Goal: Register for event/course: Sign up to attend an event or enroll in a course

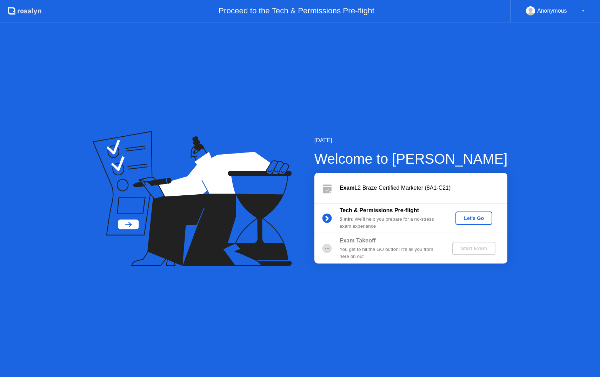
click at [469, 217] on div "Let's Go" at bounding box center [474, 218] width 31 height 6
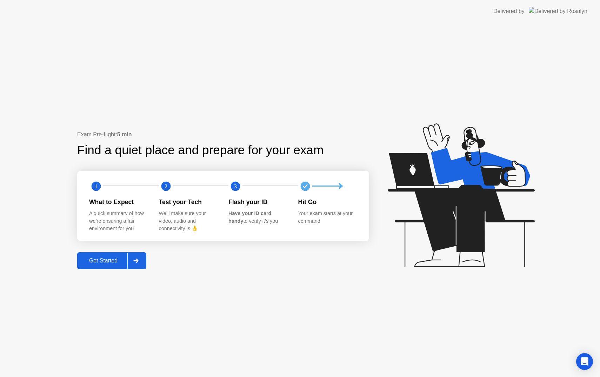
click at [105, 262] on div "Get Started" at bounding box center [103, 260] width 48 height 6
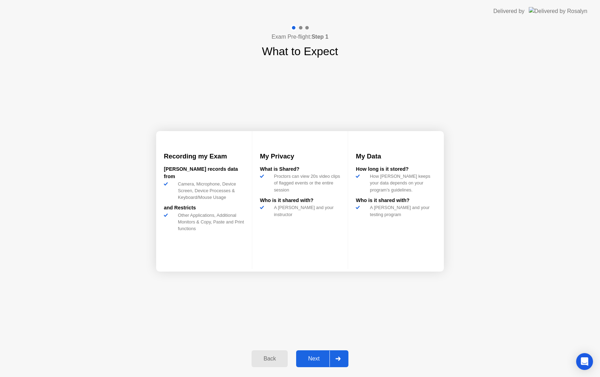
click at [321, 358] on div "Next" at bounding box center [313, 358] width 31 height 6
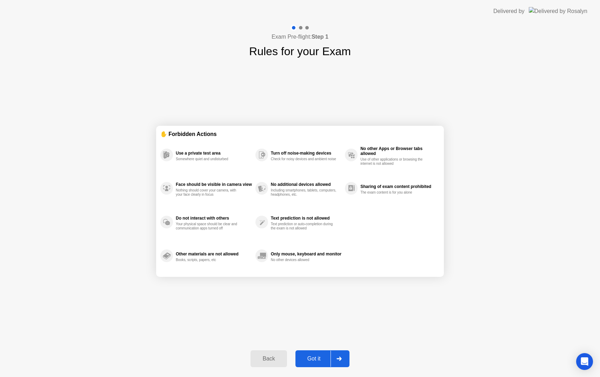
click at [317, 357] on div "Got it" at bounding box center [314, 358] width 33 height 6
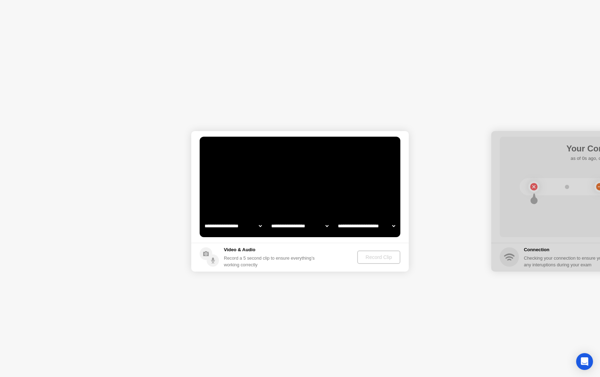
select select "**********"
select select "*******"
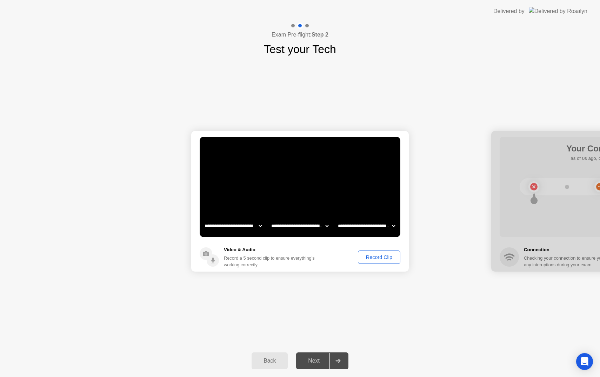
click at [379, 257] on div "Record Clip" at bounding box center [380, 257] width 38 height 6
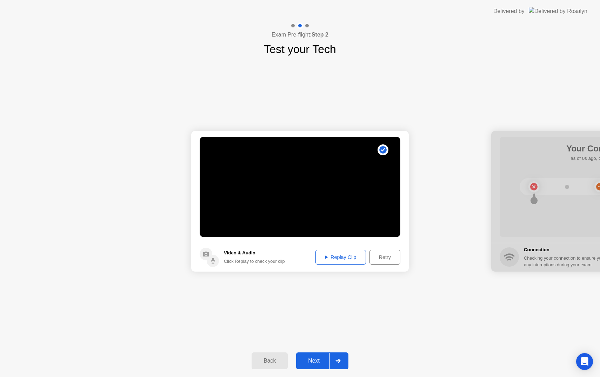
click at [313, 361] on div "Next" at bounding box center [313, 360] width 31 height 6
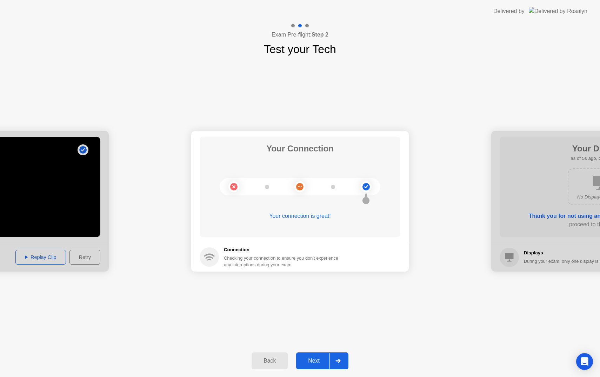
click at [309, 360] on div "Next" at bounding box center [313, 360] width 31 height 6
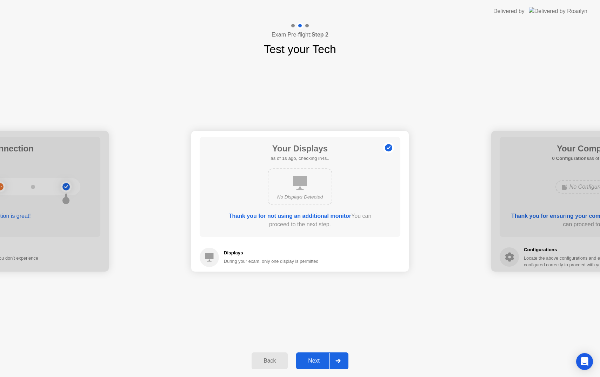
click at [316, 360] on div "Next" at bounding box center [313, 360] width 31 height 6
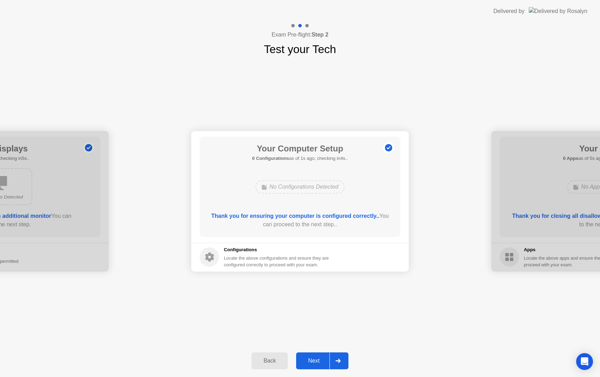
click at [316, 360] on div "Next" at bounding box center [313, 360] width 31 height 6
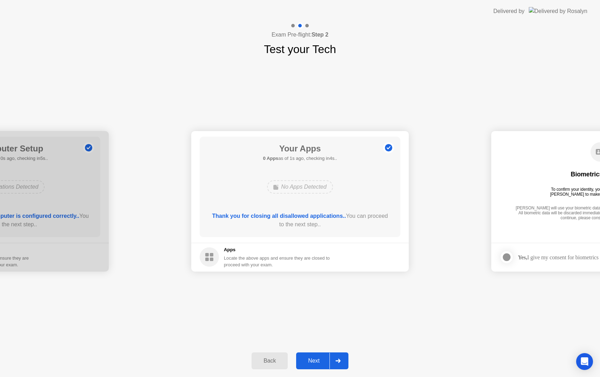
click at [315, 359] on div "Next" at bounding box center [313, 360] width 31 height 6
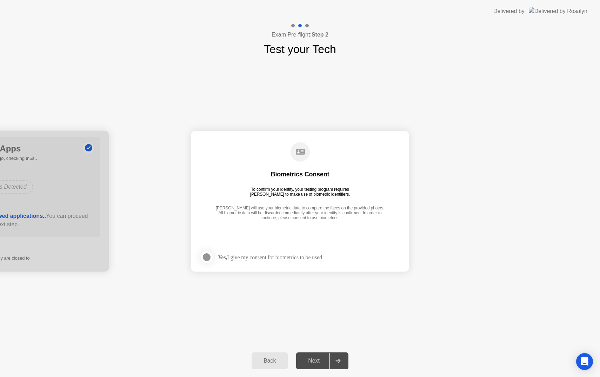
click at [307, 259] on div "Yes, I give my consent for biometrics to be used" at bounding box center [270, 257] width 104 height 7
click at [206, 255] on div at bounding box center [207, 257] width 8 height 8
click at [308, 361] on div "Next" at bounding box center [313, 360] width 31 height 6
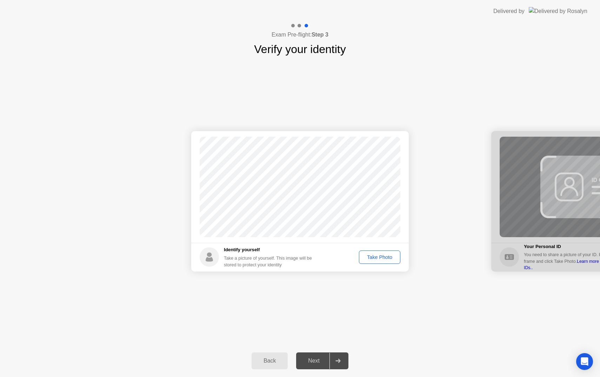
click at [383, 256] on div "Take Photo" at bounding box center [380, 257] width 37 height 6
click at [316, 362] on div "Next" at bounding box center [313, 360] width 31 height 6
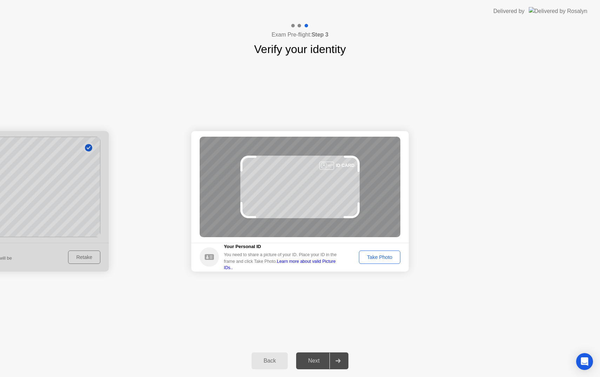
click at [386, 263] on button "Take Photo" at bounding box center [379, 256] width 41 height 13
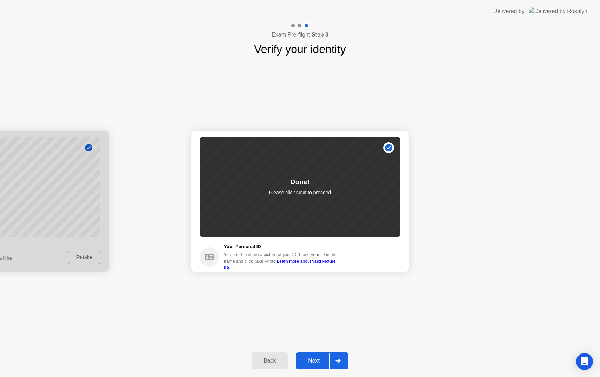
click at [309, 362] on div "Next" at bounding box center [313, 360] width 31 height 6
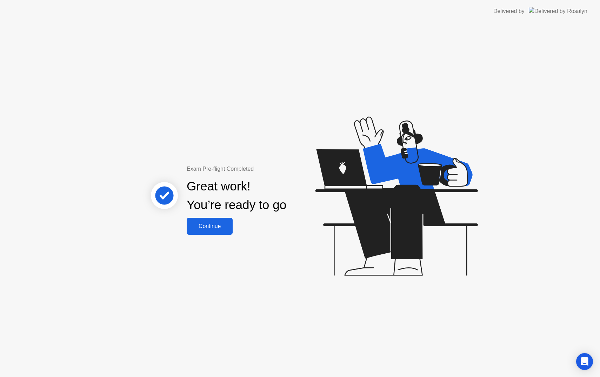
click at [215, 223] on div "Continue" at bounding box center [210, 226] width 42 height 6
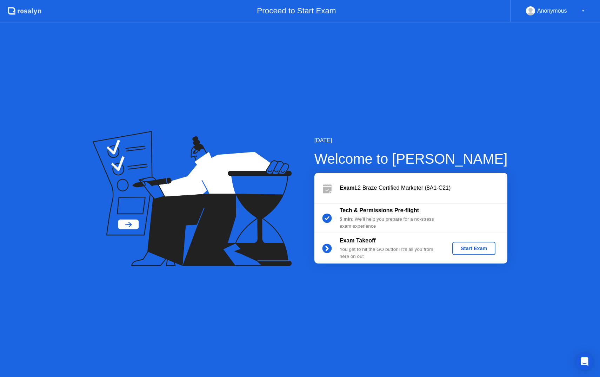
click at [481, 247] on div "Start Exam" at bounding box center [474, 248] width 38 height 6
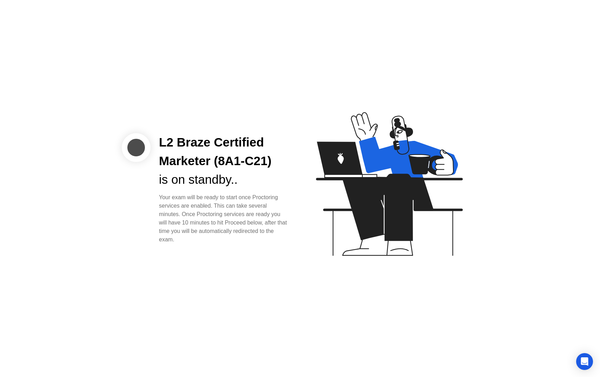
click at [260, 244] on div "L2 Braze Certified Marketer (8A1-C21) is on standby.. Your exam will be ready t…" at bounding box center [300, 188] width 600 height 377
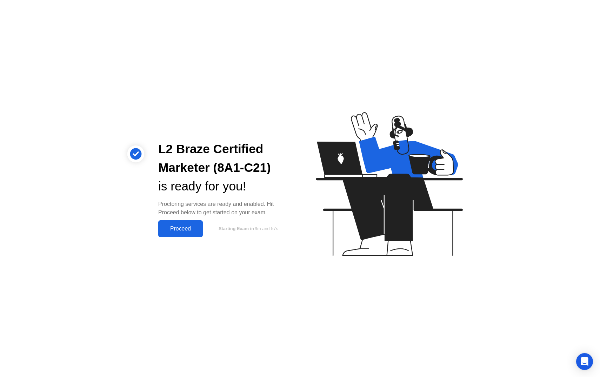
click at [187, 227] on div "Proceed" at bounding box center [180, 228] width 40 height 6
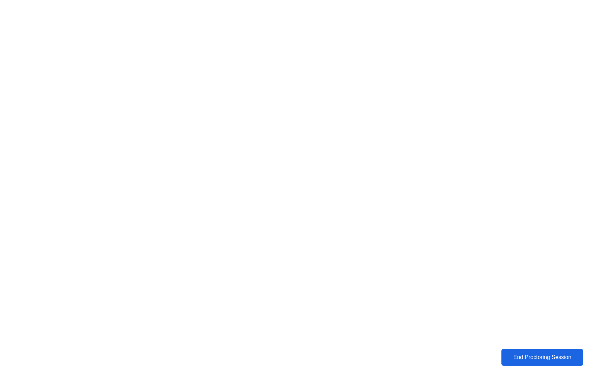
click at [547, 360] on div "End Proctoring Session" at bounding box center [542, 357] width 79 height 6
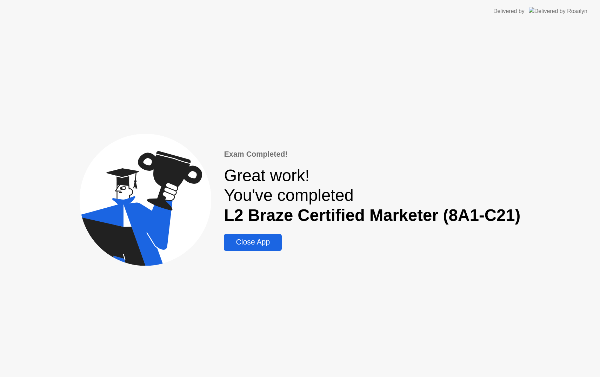
click at [254, 241] on div "Close App" at bounding box center [253, 242] width 54 height 9
